Goal: Navigation & Orientation: Find specific page/section

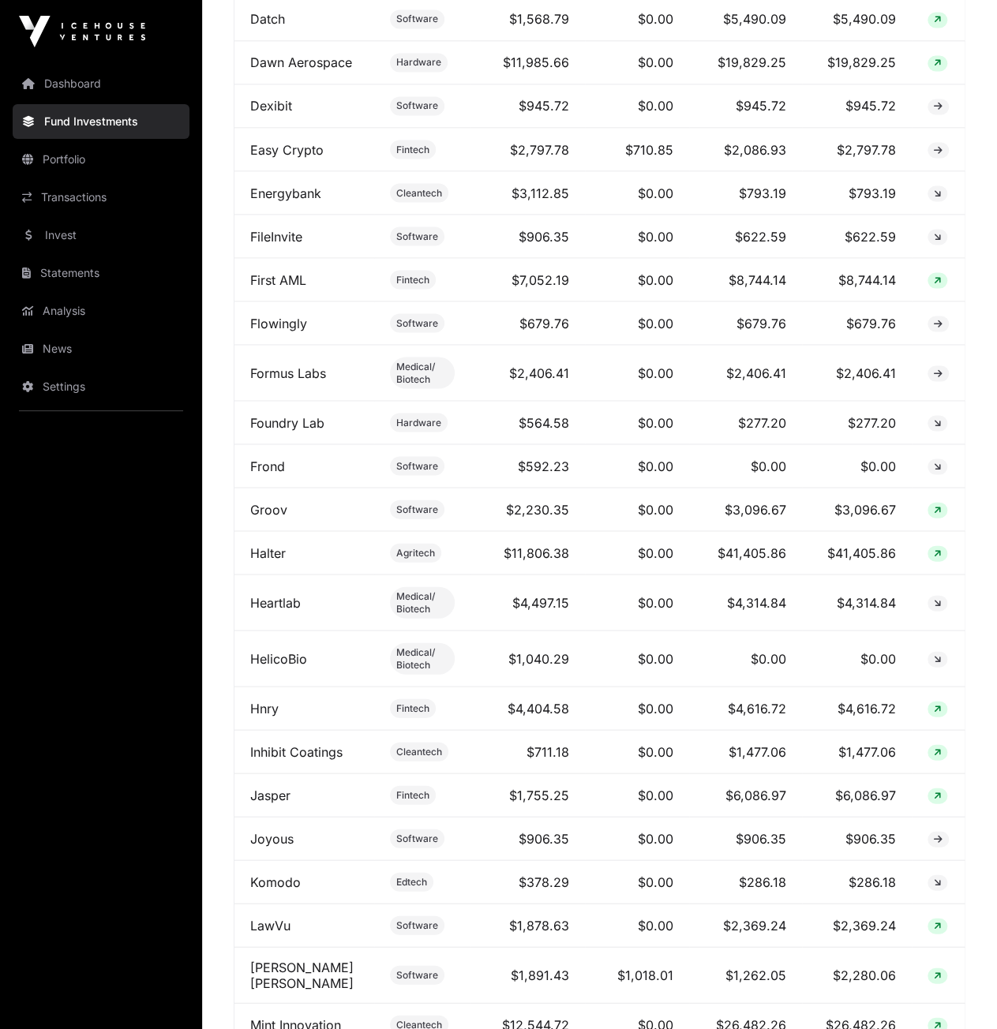
scroll to position [1499, 0]
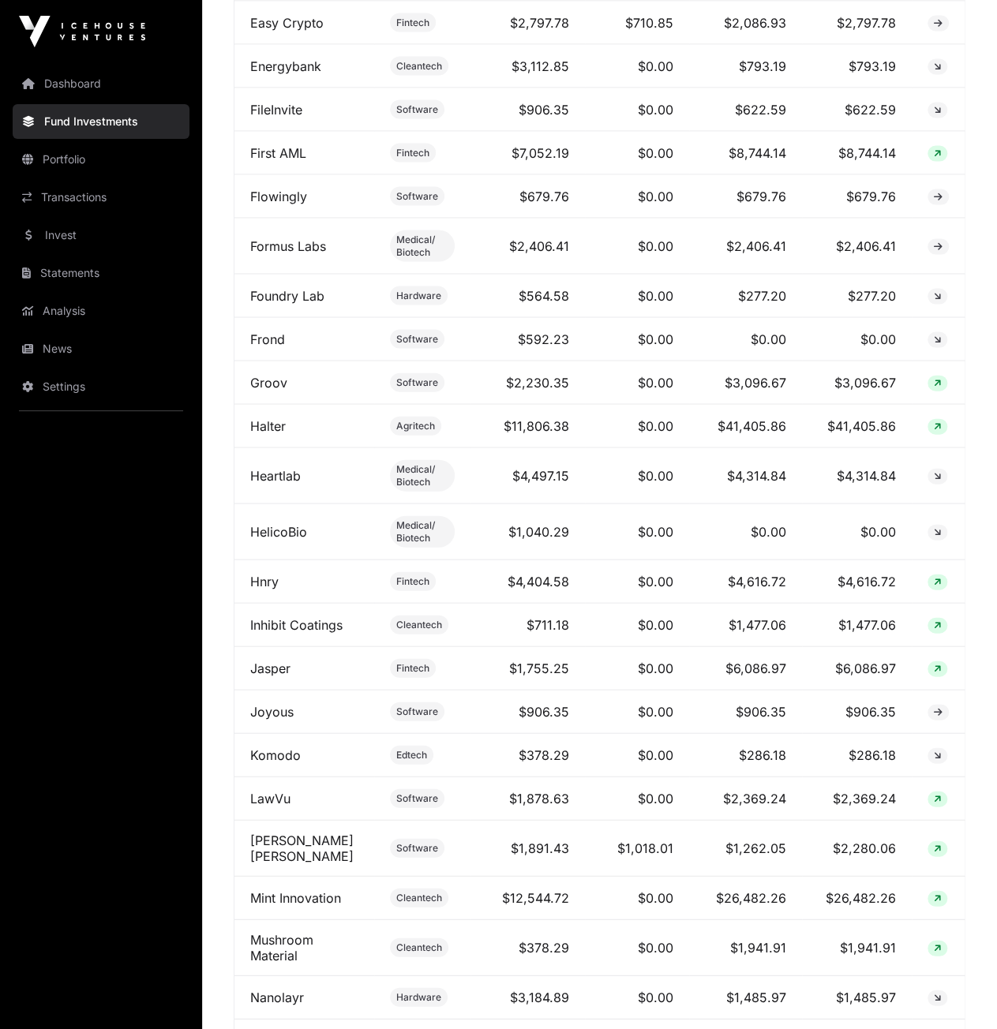
click at [273, 906] on link "Mint Innovation" at bounding box center [295, 898] width 91 height 16
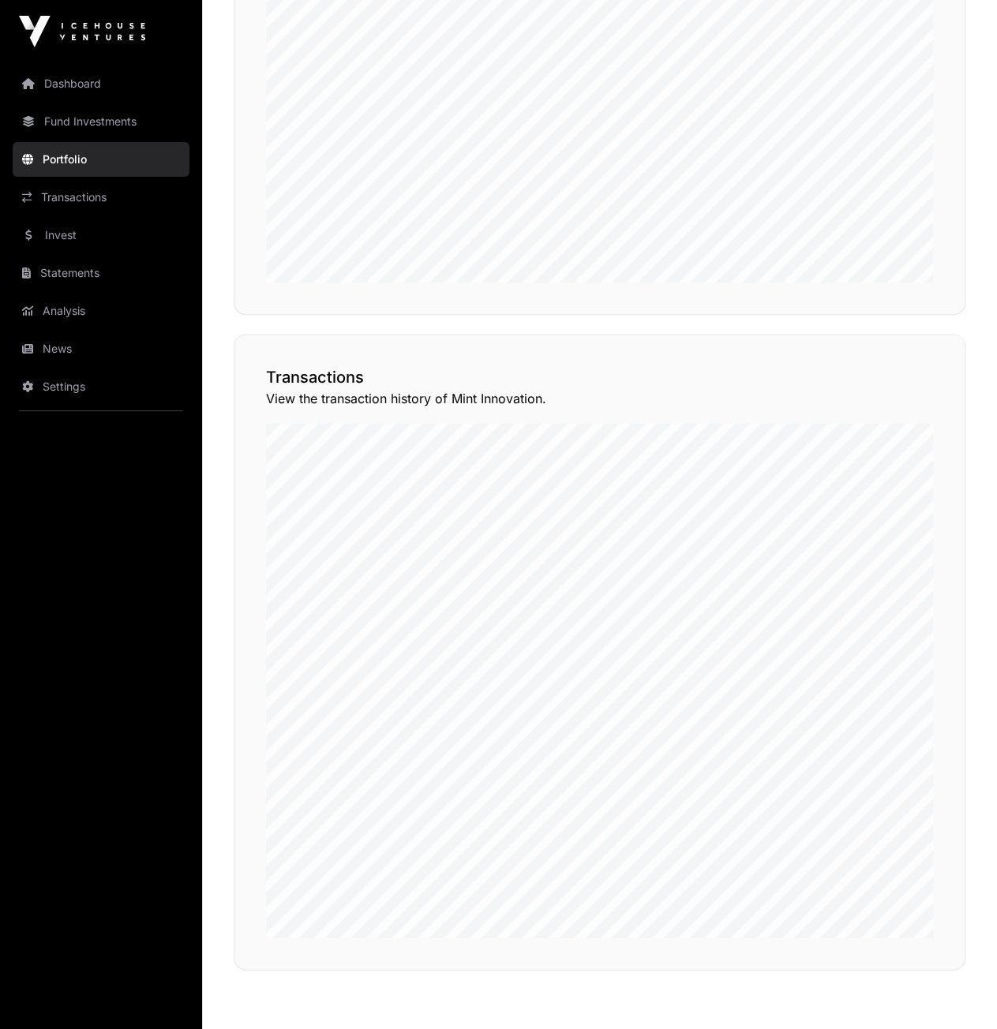
scroll to position [1183, 0]
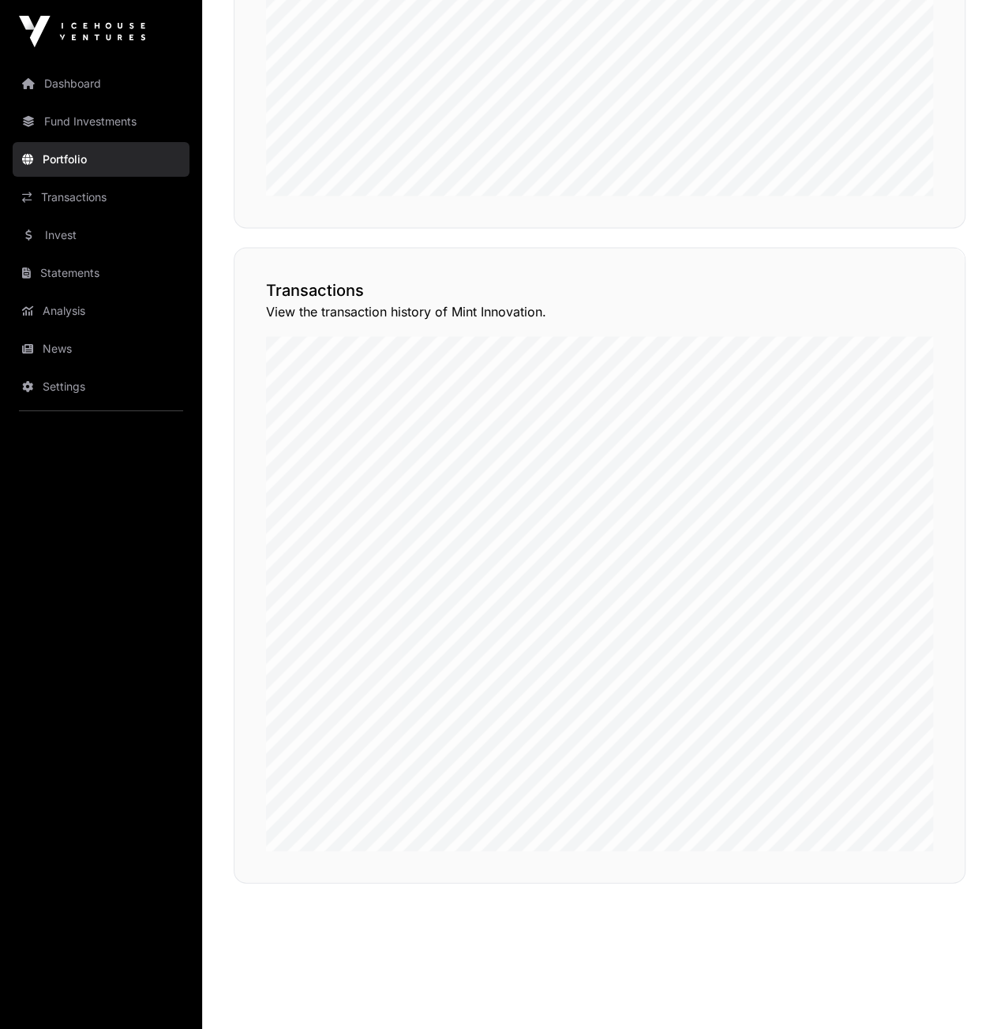
click at [87, 191] on link "Transactions" at bounding box center [101, 197] width 177 height 35
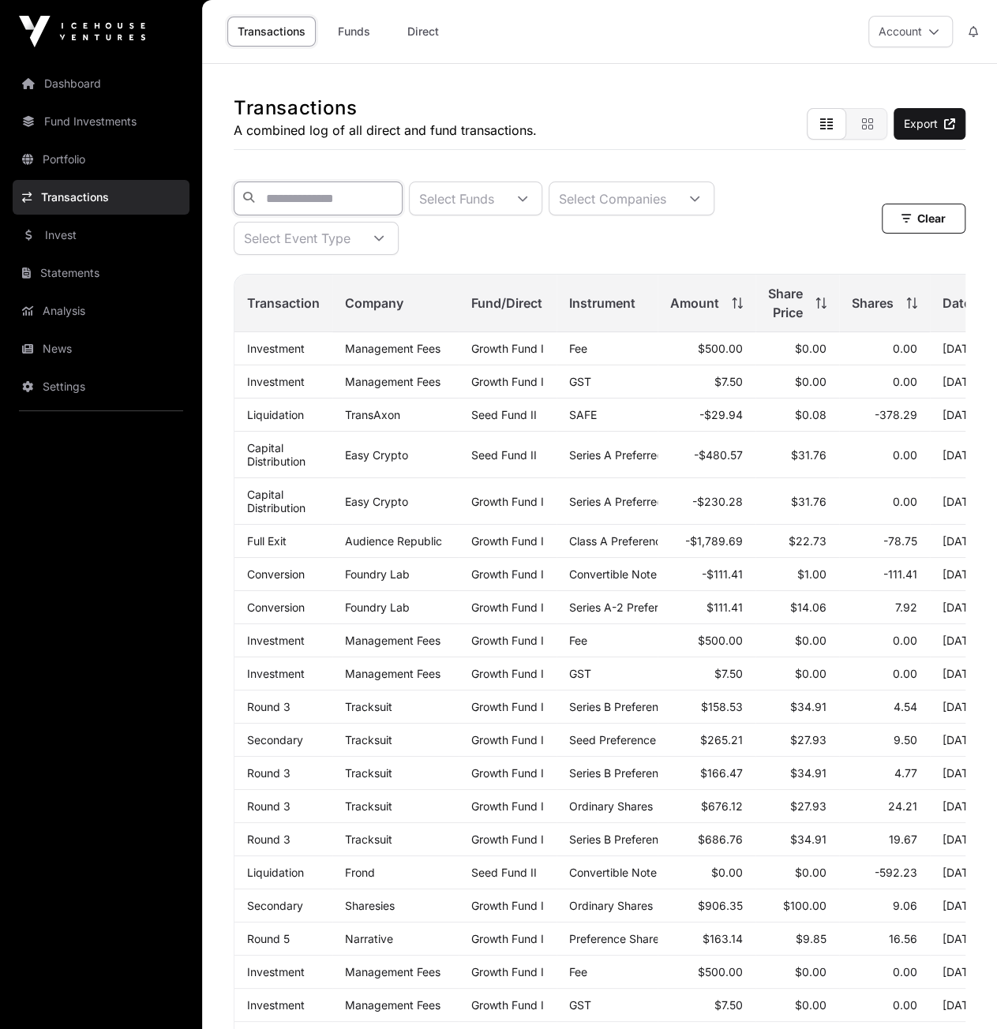
click at [358, 200] on input "text" at bounding box center [318, 198] width 169 height 34
type input "****"
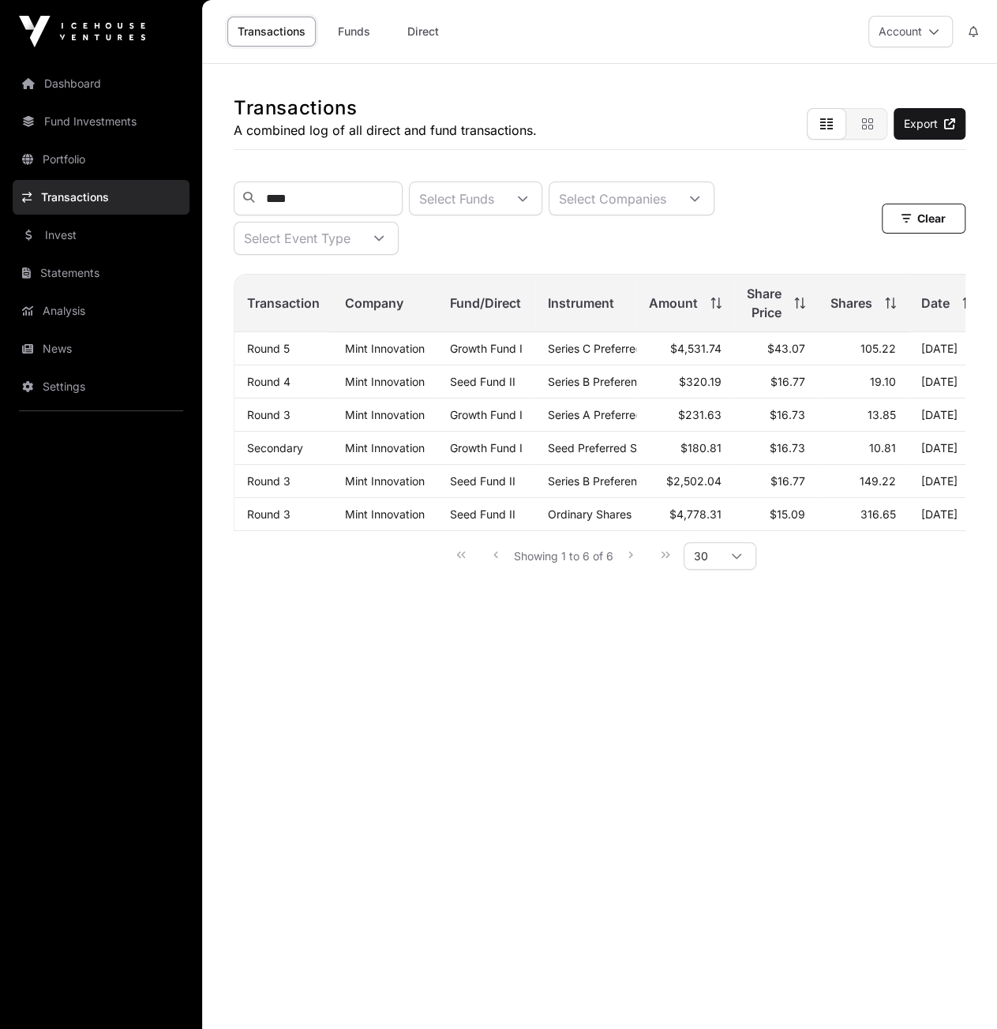
click at [67, 157] on link "Portfolio" at bounding box center [101, 159] width 177 height 35
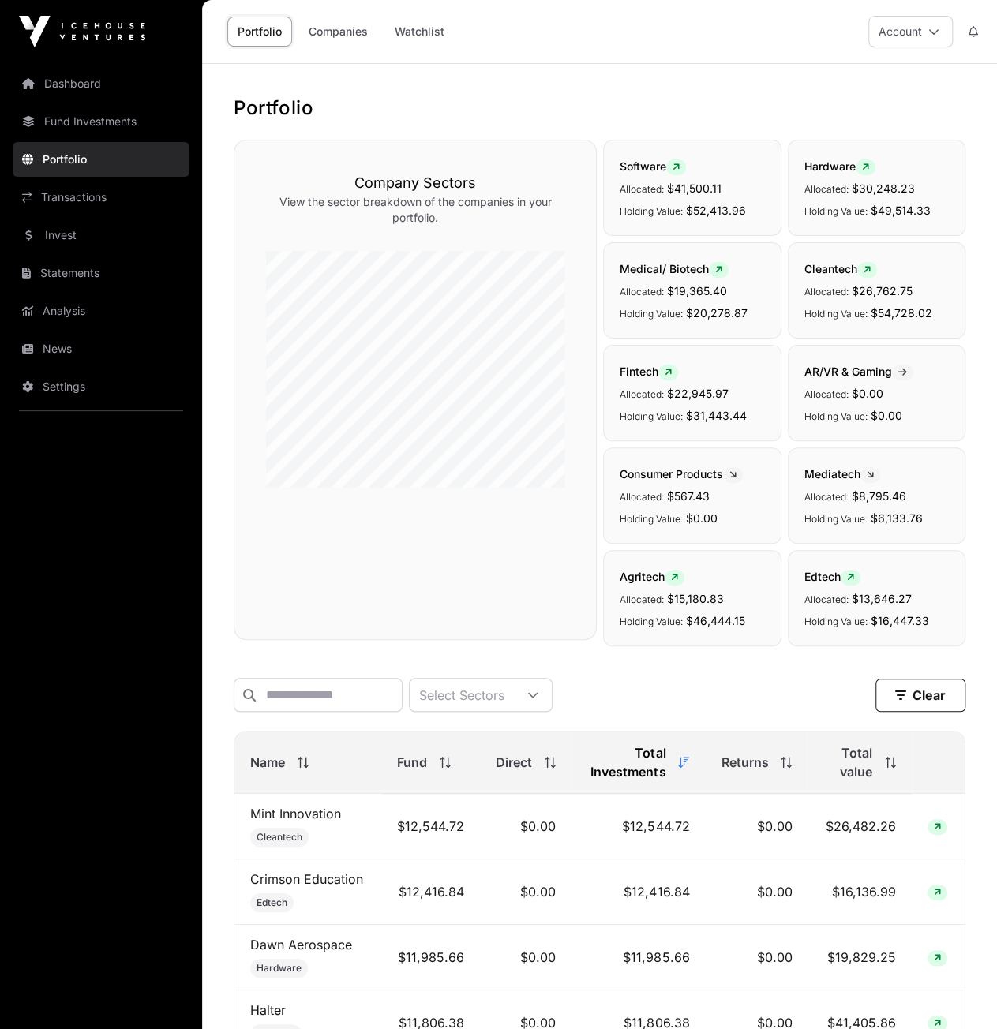
click at [73, 86] on link "Dashboard" at bounding box center [101, 83] width 177 height 35
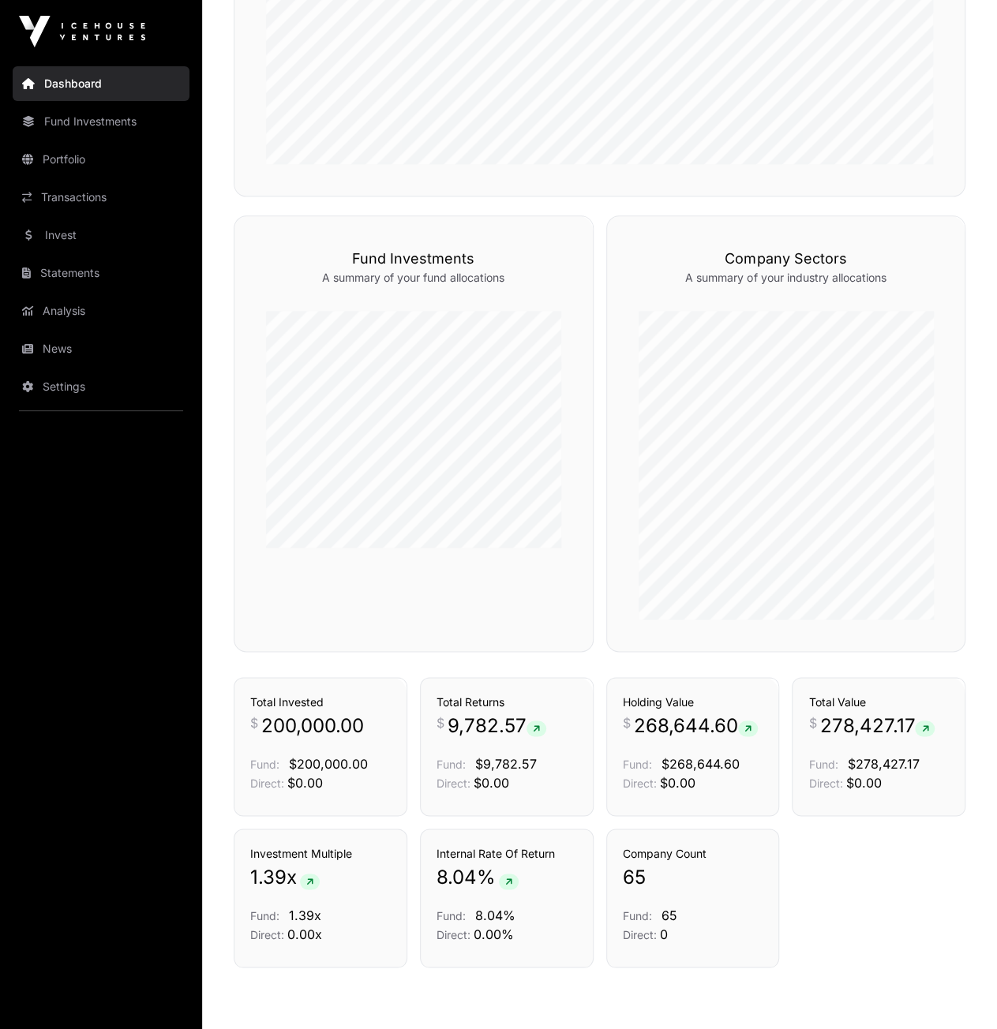
scroll to position [911, 0]
